Goal: Find specific page/section: Find specific page/section

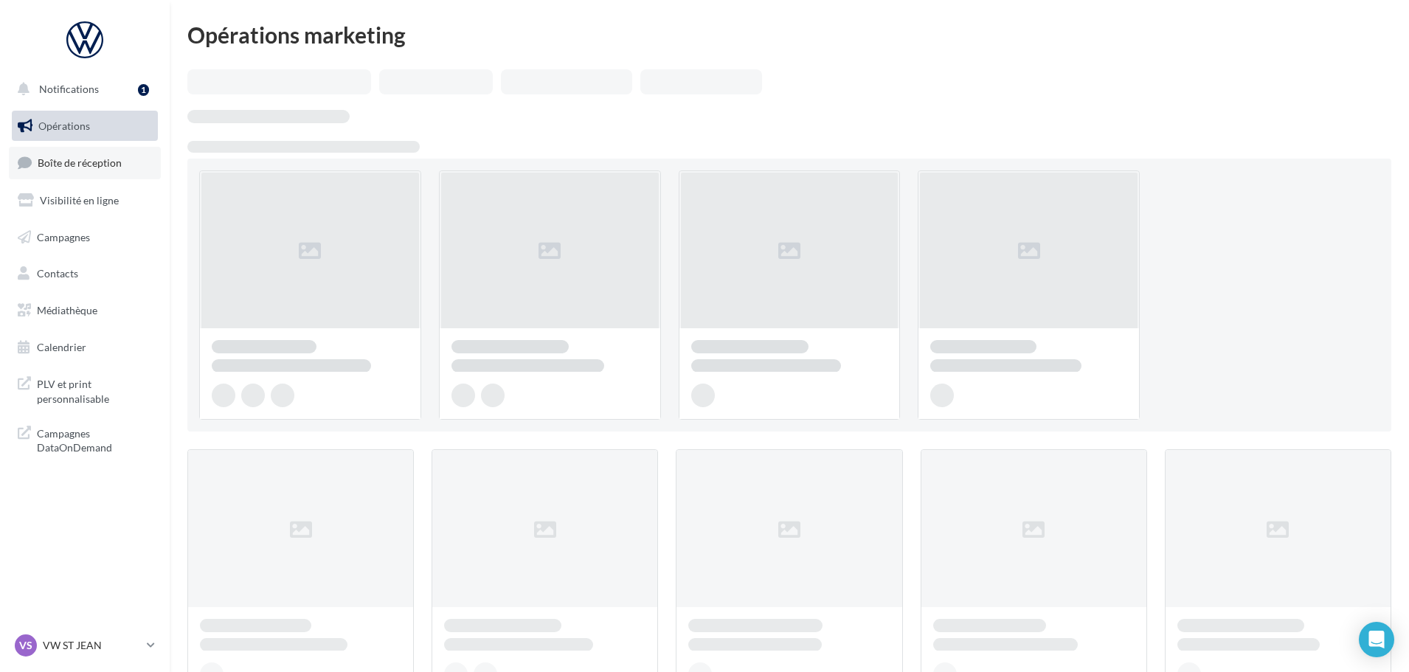
click at [80, 153] on link "Boîte de réception" at bounding box center [85, 163] width 152 height 32
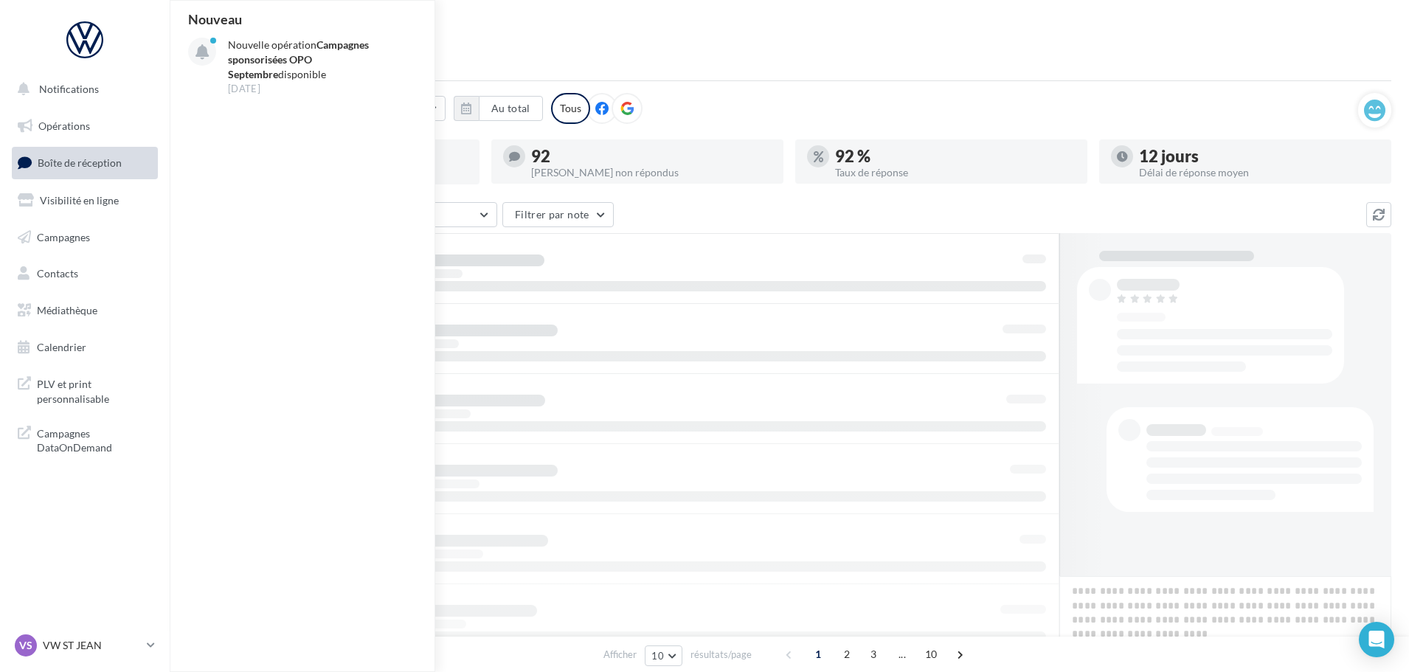
click at [78, 170] on link "Boîte de réception" at bounding box center [85, 163] width 152 height 32
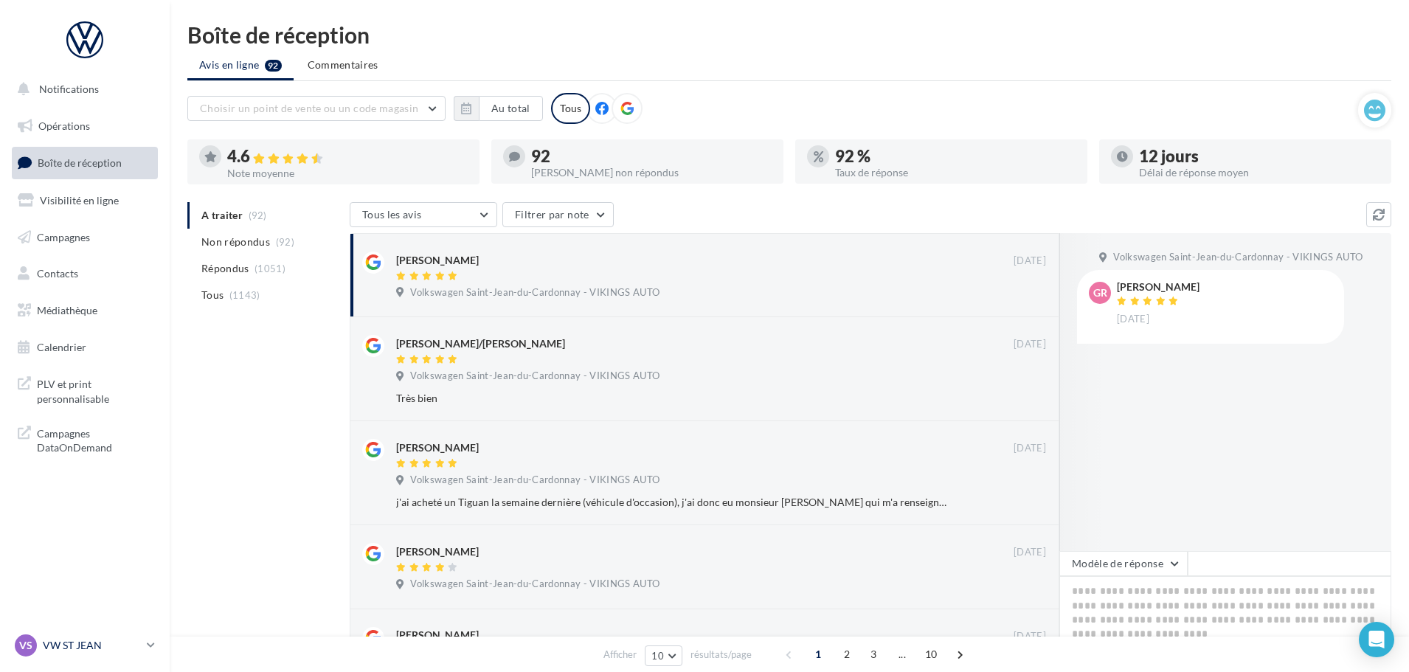
click at [75, 646] on p "VW ST JEAN" at bounding box center [92, 645] width 98 height 15
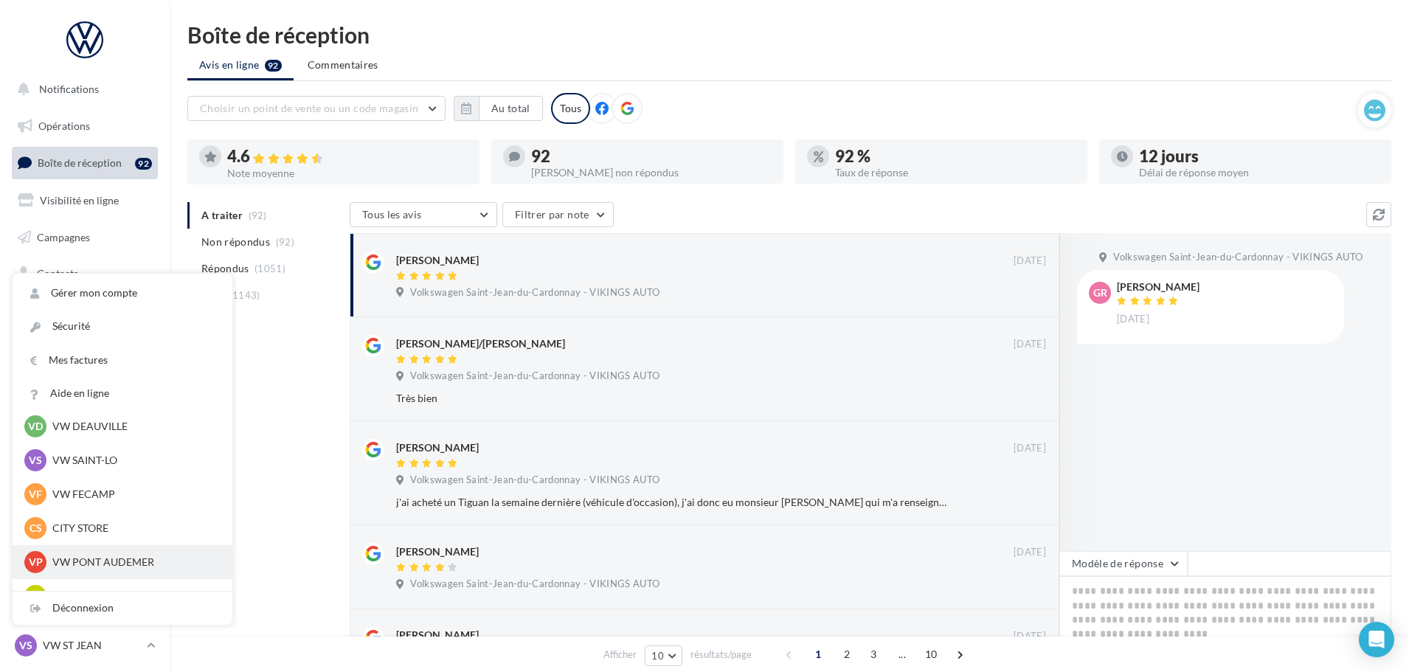
scroll to position [221, 0]
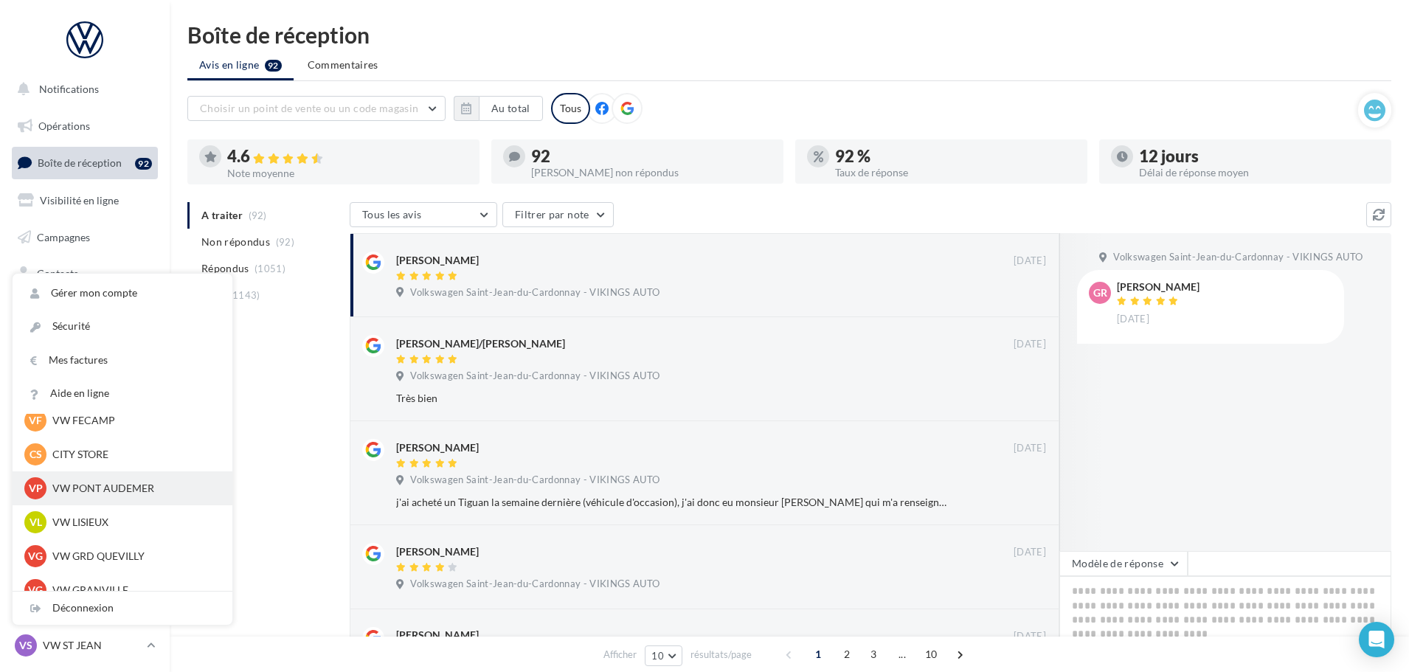
click at [108, 487] on p "VW PONT AUDEMER" at bounding box center [133, 488] width 162 height 15
